Goal: Use online tool/utility: Use online tool/utility

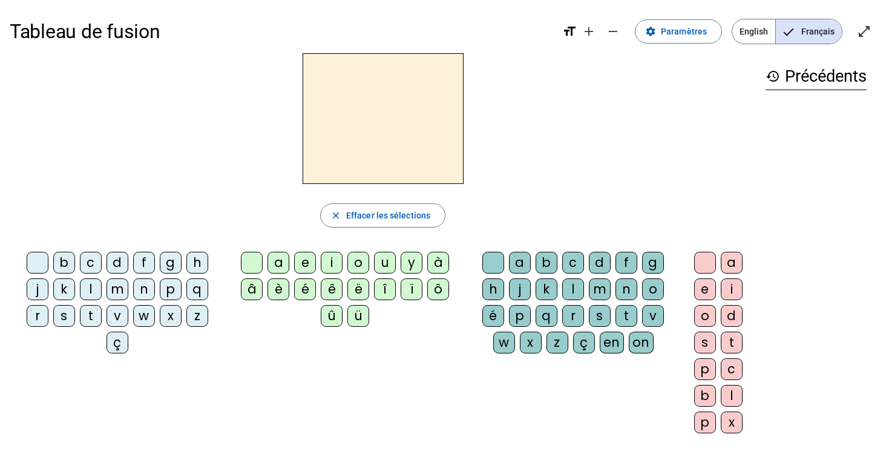
click at [117, 292] on div "m" at bounding box center [118, 289] width 22 height 22
click at [278, 263] on div "a" at bounding box center [279, 263] width 22 height 22
click at [570, 292] on div "l" at bounding box center [573, 289] width 22 height 22
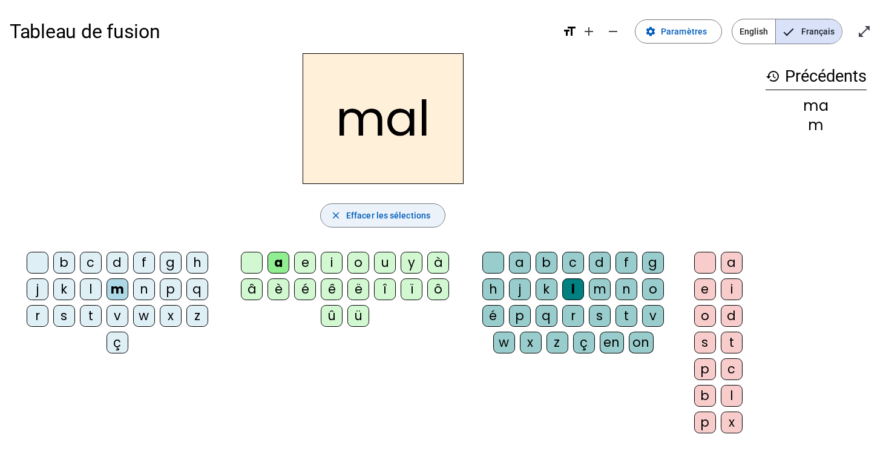
click at [370, 215] on span "Effacer les sélections" at bounding box center [388, 215] width 84 height 15
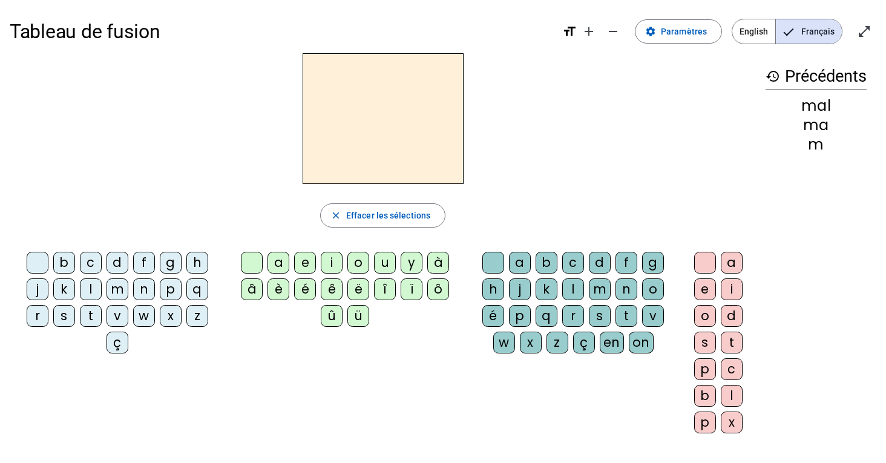
click at [117, 263] on div "d" at bounding box center [118, 263] width 22 height 22
click at [303, 270] on div "e" at bounding box center [305, 263] width 22 height 22
click at [545, 265] on div "b" at bounding box center [547, 263] width 22 height 22
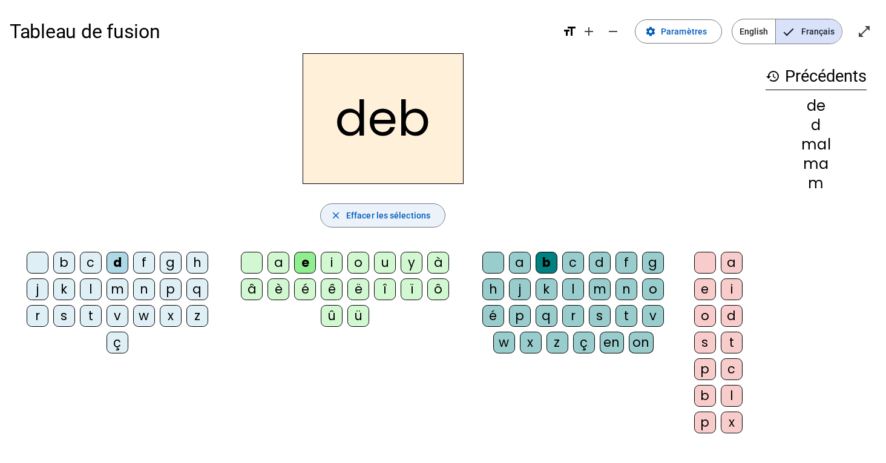
click at [361, 219] on span "Effacer les sélections" at bounding box center [388, 215] width 84 height 15
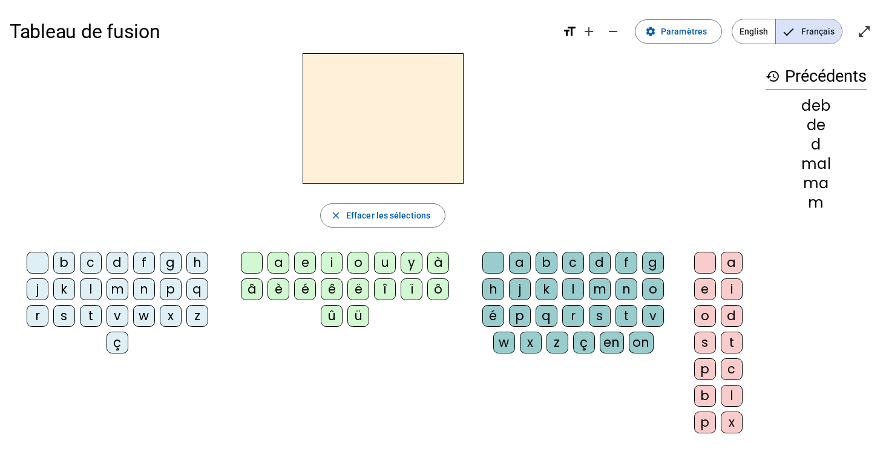
click at [68, 288] on div "k" at bounding box center [64, 289] width 22 height 22
click at [334, 267] on div "i" at bounding box center [332, 263] width 22 height 22
click at [571, 294] on div "l" at bounding box center [573, 289] width 22 height 22
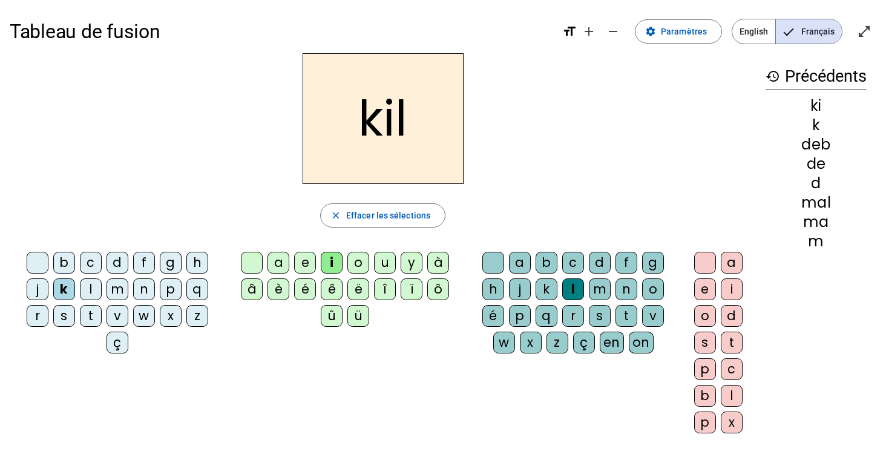
click at [603, 292] on div "m" at bounding box center [600, 289] width 22 height 22
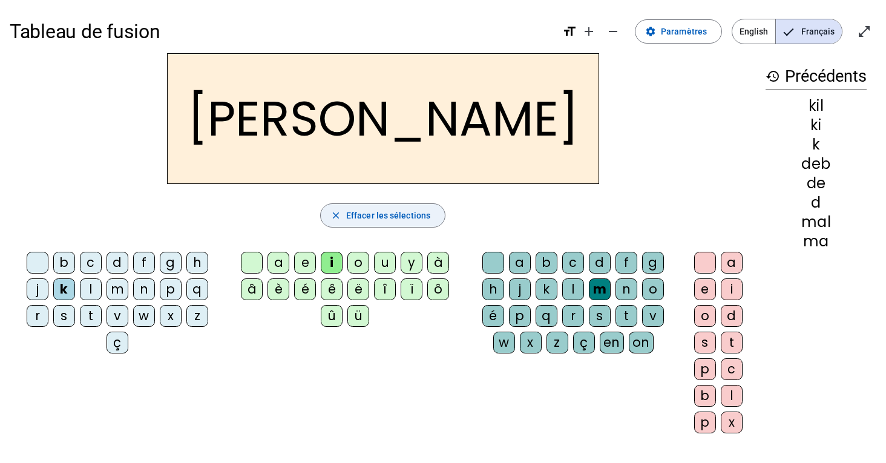
click at [406, 219] on span "Effacer les sélections" at bounding box center [388, 215] width 84 height 15
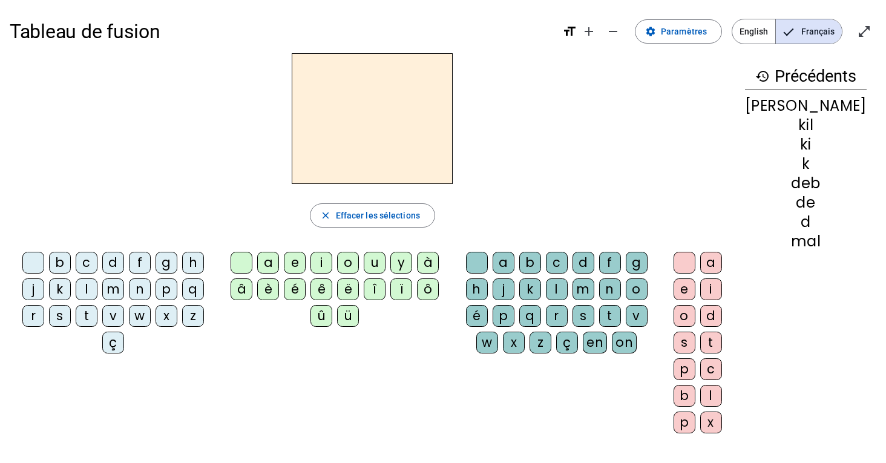
click at [811, 208] on div "de" at bounding box center [806, 202] width 122 height 15
click at [807, 169] on div "k" at bounding box center [806, 164] width 122 height 15
click at [796, 103] on div "kim" at bounding box center [806, 106] width 122 height 15
